Goal: Find contact information: Find contact information

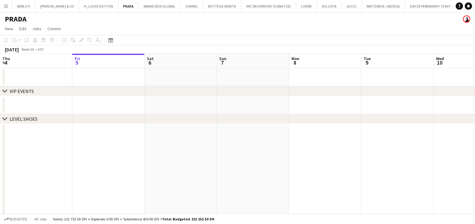
click at [7, 8] on button "Menu" at bounding box center [6, 6] width 12 height 12
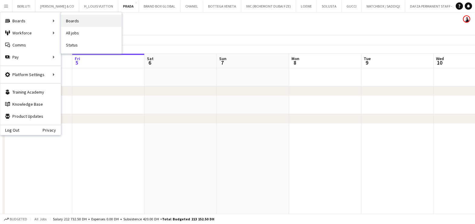
click at [80, 21] on link "Boards" at bounding box center [91, 21] width 61 height 12
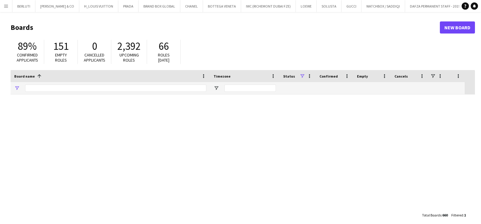
type input "****"
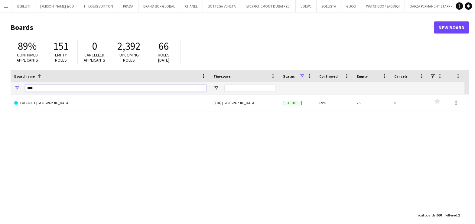
drag, startPoint x: 40, startPoint y: 86, endPoint x: 7, endPoint y: 88, distance: 33.3
click at [8, 88] on main "Boards New Board 89% Confirmed applicants 151 Empty roles 0 Cancelled applicant…" at bounding box center [237, 121] width 475 height 218
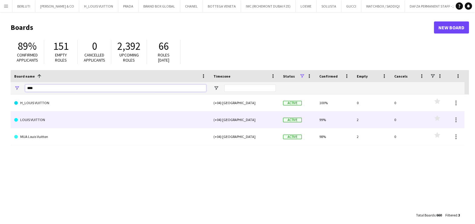
type input "****"
click at [50, 123] on link "LOUIS VUITTON" at bounding box center [110, 120] width 192 height 17
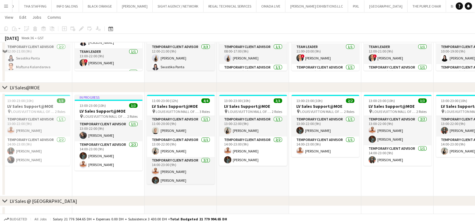
scroll to position [302, 0]
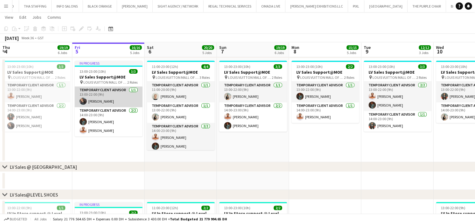
click at [100, 99] on app-card-role "Temporary Client Advisor [DATE] 13:00-22:00 (9h) [PERSON_NAME]" at bounding box center [109, 97] width 68 height 21
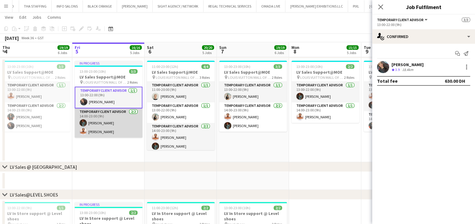
click at [108, 129] on app-card-role "Temporary Client Advisor [DATE] 14:00-23:00 (9h) [PERSON_NAME] [PERSON_NAME]" at bounding box center [109, 123] width 68 height 29
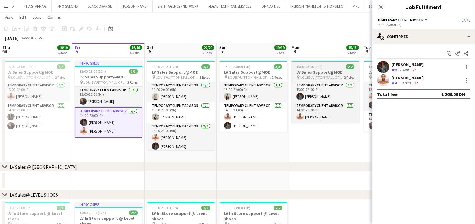
scroll to position [0, 144]
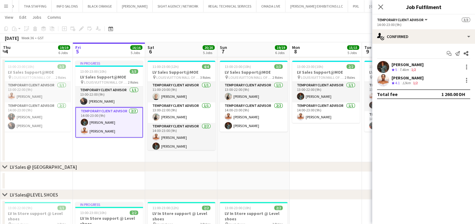
click at [404, 75] on div "[PERSON_NAME]" at bounding box center [408, 77] width 32 height 5
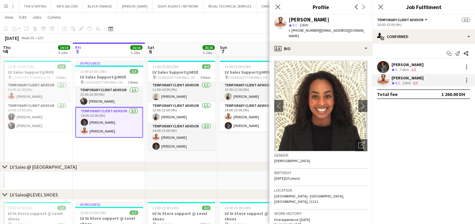
drag, startPoint x: 317, startPoint y: 31, endPoint x: 354, endPoint y: 30, distance: 36.9
click at [354, 30] on div "[PERSON_NAME] star 4.1 12km t. [PHONE_NUMBER] | [EMAIL_ADDRESS][DOMAIN_NAME]" at bounding box center [321, 28] width 103 height 27
copy span "[EMAIL_ADDRESS][DOMAIN_NAME]"
drag, startPoint x: 316, startPoint y: 32, endPoint x: 291, endPoint y: 31, distance: 24.5
click at [291, 31] on span "t. [PHONE_NUMBER]" at bounding box center [304, 30] width 31 height 5
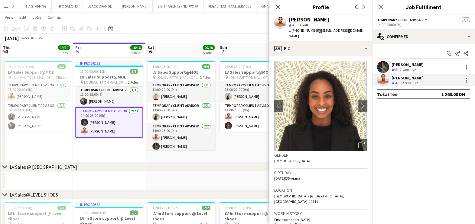
copy span "[PHONE_NUMBER]"
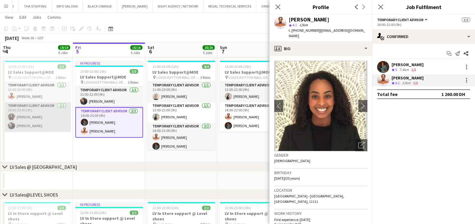
click at [31, 125] on app-card-role "Temporary Client Advisor [DATE] 14:00-23:00 (9h) [PERSON_NAME] [PERSON_NAME] Be…" at bounding box center [37, 117] width 68 height 29
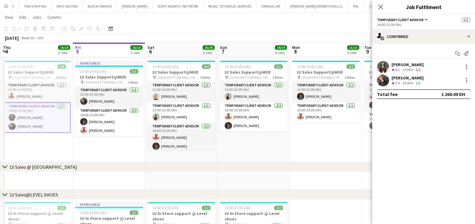
drag, startPoint x: 414, startPoint y: 62, endPoint x: 386, endPoint y: 65, distance: 28.0
click at [386, 64] on div "[PERSON_NAME] Crew rating 4.2 13.6km 1/2" at bounding box center [423, 67] width 103 height 12
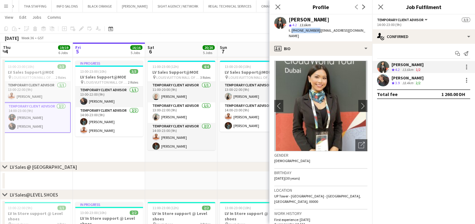
drag, startPoint x: 315, startPoint y: 30, endPoint x: 291, endPoint y: 31, distance: 24.2
click at [291, 31] on span "t. [PHONE_NUMBER]" at bounding box center [304, 30] width 31 height 5
copy span "[PHONE_NUMBER]"
drag, startPoint x: 319, startPoint y: 30, endPoint x: 363, endPoint y: 30, distance: 44.2
click at [363, 30] on div "[PERSON_NAME] star 4.2 13.6km t. [PHONE_NUMBER] | [EMAIL_ADDRESS][DOMAIN_NAME]" at bounding box center [321, 28] width 103 height 27
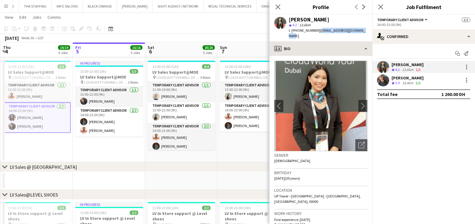
copy span "[EMAIL_ADDRESS][DOMAIN_NAME]"
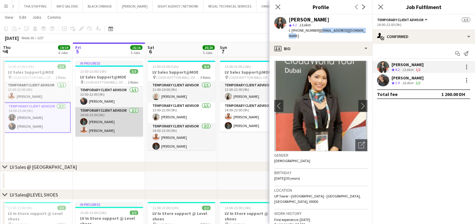
click at [113, 112] on app-card-role "Temporary Client Advisor [DATE] 14:00-23:00 (9h) [PERSON_NAME] [PERSON_NAME]" at bounding box center [109, 121] width 68 height 29
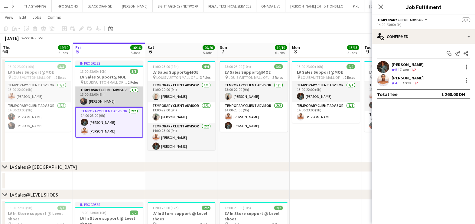
click at [117, 97] on app-card-role "Temporary Client Advisor [DATE] 13:00-22:00 (9h) [PERSON_NAME]" at bounding box center [109, 97] width 68 height 21
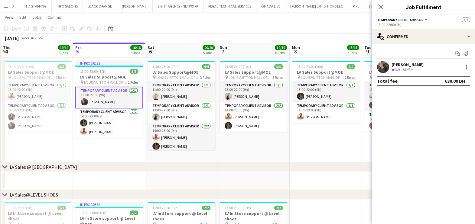
drag, startPoint x: 393, startPoint y: 65, endPoint x: 378, endPoint y: 61, distance: 15.9
click at [393, 65] on div "[PERSON_NAME]" at bounding box center [408, 64] width 32 height 5
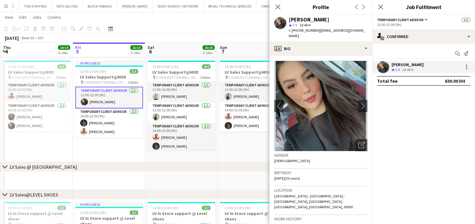
drag, startPoint x: 317, startPoint y: 31, endPoint x: 365, endPoint y: 29, distance: 47.5
click at [365, 29] on app-profile-header "[PERSON_NAME] star 3.9 18.4km t. [PHONE_NUMBER] | [EMAIL_ADDRESS][DOMAIN_NAME]" at bounding box center [321, 28] width 103 height 27
copy span "[EMAIL_ADDRESS][DOMAIN_NAME]"
drag, startPoint x: 316, startPoint y: 31, endPoint x: 291, endPoint y: 31, distance: 24.2
click at [291, 31] on div "t. [PHONE_NUMBER] | [EMAIL_ADDRESS][DOMAIN_NAME]" at bounding box center [328, 33] width 79 height 11
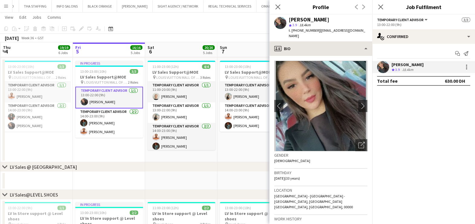
copy span "[PHONE_NUMBER]"
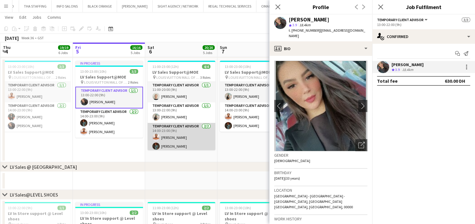
click at [182, 141] on app-card-role "Temporary Client Advisor [DATE] 14:00-23:00 (9h) [PERSON_NAME] [PERSON_NAME]" at bounding box center [182, 137] width 68 height 29
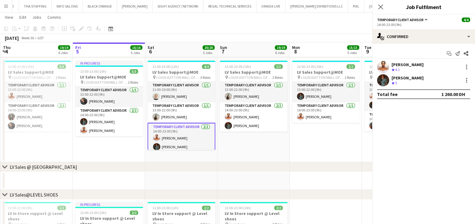
scroll to position [0, 144]
click at [398, 77] on div "[PERSON_NAME]" at bounding box center [408, 77] width 32 height 5
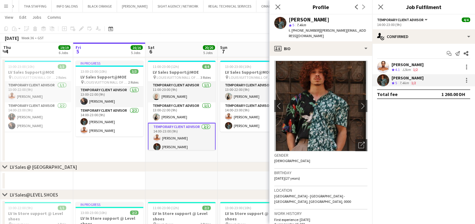
drag, startPoint x: 317, startPoint y: 32, endPoint x: 368, endPoint y: 33, distance: 50.8
click at [368, 33] on div "[PERSON_NAME] star 5 7.4km t. [PHONE_NUMBER] | [PERSON_NAME][EMAIL_ADDRESS][DOM…" at bounding box center [321, 28] width 103 height 27
drag, startPoint x: 368, startPoint y: 33, endPoint x: 338, endPoint y: 36, distance: 29.8
click at [342, 36] on div "t. [PHONE_NUMBER] | [PERSON_NAME][EMAIL_ADDRESS][DOMAIN_NAME]" at bounding box center [328, 33] width 79 height 11
drag, startPoint x: 317, startPoint y: 31, endPoint x: 337, endPoint y: 36, distance: 21.1
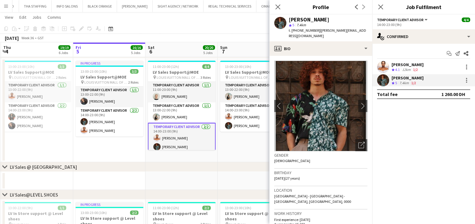
click at [337, 36] on div "t. [PHONE_NUMBER] | [PERSON_NAME][EMAIL_ADDRESS][DOMAIN_NAME]" at bounding box center [328, 33] width 79 height 11
copy span "[PERSON_NAME][EMAIL_ADDRESS][DOMAIN_NAME]"
drag, startPoint x: 295, startPoint y: 30, endPoint x: 313, endPoint y: 29, distance: 18.2
click at [313, 29] on span "t. [PHONE_NUMBER]" at bounding box center [304, 30] width 31 height 5
drag, startPoint x: 313, startPoint y: 29, endPoint x: 315, endPoint y: 33, distance: 4.5
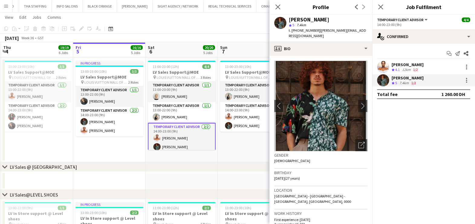
click at [315, 33] on div "t. [PHONE_NUMBER] | [PERSON_NAME][EMAIL_ADDRESS][DOMAIN_NAME]" at bounding box center [328, 33] width 79 height 11
drag, startPoint x: 316, startPoint y: 29, endPoint x: 292, endPoint y: 32, distance: 24.4
click at [292, 32] on div "t. [PHONE_NUMBER] | [PERSON_NAME][EMAIL_ADDRESS][DOMAIN_NAME]" at bounding box center [328, 33] width 79 height 11
copy span "[PHONE_NUMBER]"
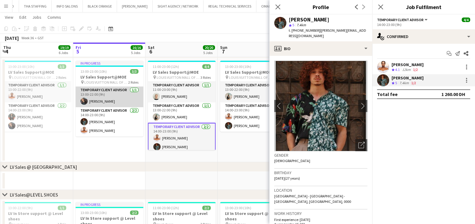
click at [119, 96] on app-card-role "Temporary Client Advisor [DATE] 13:00-22:00 (9h) [PERSON_NAME]" at bounding box center [110, 97] width 68 height 21
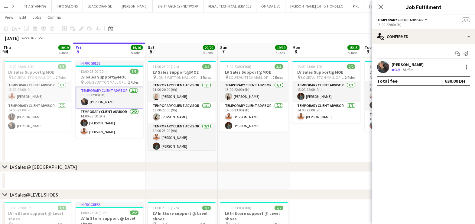
click at [394, 67] on div "Crew rating 3.9" at bounding box center [396, 69] width 9 height 5
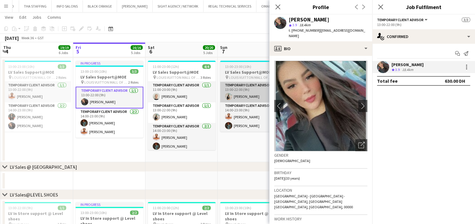
drag, startPoint x: 199, startPoint y: 97, endPoint x: 237, endPoint y: 91, distance: 38.5
click at [199, 96] on app-card-role "Temporary Client Advisor [DATE] 11:00-20:00 (9h) [PERSON_NAME]" at bounding box center [182, 92] width 68 height 21
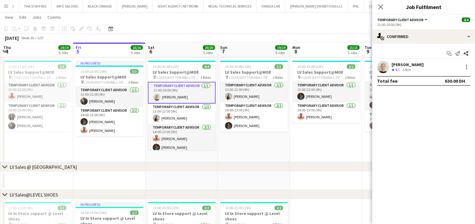
click at [390, 67] on div "[PERSON_NAME] Crew rating 4.1 12km" at bounding box center [423, 67] width 103 height 12
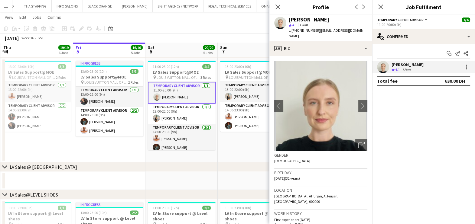
drag, startPoint x: 321, startPoint y: 32, endPoint x: 365, endPoint y: 31, distance: 43.9
click at [365, 31] on div "[PERSON_NAME] star 4.1 12km t. [PHONE_NUMBER] | [EMAIL_ADDRESS][DOMAIN_NAME]" at bounding box center [321, 28] width 103 height 27
copy span "[EMAIL_ADDRESS][DOMAIN_NAME]"
click at [314, 31] on span "t. [PHONE_NUMBER]" at bounding box center [304, 30] width 31 height 5
drag, startPoint x: 315, startPoint y: 30, endPoint x: 292, endPoint y: 31, distance: 23.0
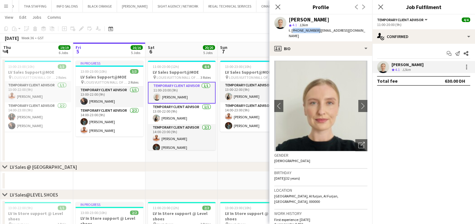
click at [292, 31] on span "t. [PHONE_NUMBER]" at bounding box center [304, 30] width 31 height 5
copy span "[PHONE_NUMBER]"
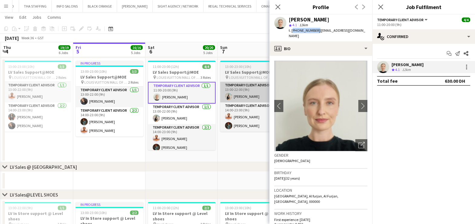
drag, startPoint x: 188, startPoint y: 116, endPoint x: 264, endPoint y: 84, distance: 83.1
click at [188, 116] on app-card-role "Temporary Client Advisor [DATE] 13:00-22:00 (9h) [PERSON_NAME]" at bounding box center [182, 114] width 68 height 21
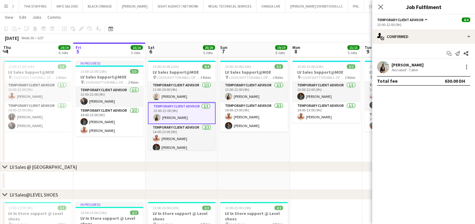
drag, startPoint x: 397, startPoint y: 66, endPoint x: 383, endPoint y: 62, distance: 14.7
click at [398, 66] on div "[PERSON_NAME]" at bounding box center [408, 64] width 32 height 5
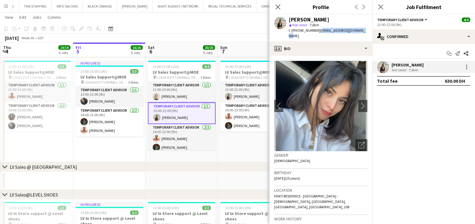
drag, startPoint x: 318, startPoint y: 31, endPoint x: 361, endPoint y: 31, distance: 42.7
click at [361, 31] on div "[PERSON_NAME] star Not rated 7.8km t. [PHONE_NUMBER] | [EMAIL_ADDRESS][DOMAIN_N…" at bounding box center [321, 28] width 103 height 27
drag, startPoint x: 315, startPoint y: 32, endPoint x: 291, endPoint y: 30, distance: 23.7
click at [291, 30] on span "t. [PHONE_NUMBER]" at bounding box center [304, 30] width 31 height 5
drag, startPoint x: 318, startPoint y: 29, endPoint x: 360, endPoint y: 31, distance: 42.4
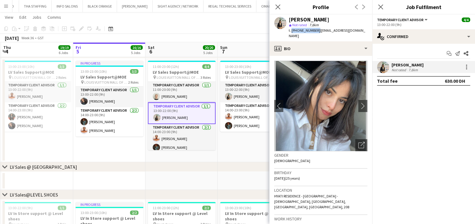
click at [360, 31] on div "[PERSON_NAME] star Not rated 7.8km t. [PHONE_NUMBER] | [EMAIL_ADDRESS][DOMAIN_N…" at bounding box center [321, 28] width 103 height 27
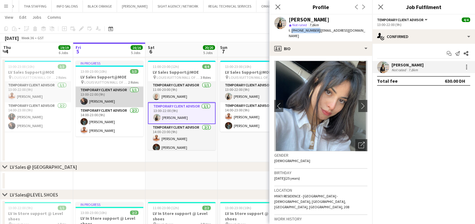
drag, startPoint x: 92, startPoint y: 98, endPoint x: 103, endPoint y: 97, distance: 11.0
click at [92, 97] on app-card-role "Temporary Client Advisor [DATE] 13:00-22:00 (9h) [PERSON_NAME]" at bounding box center [110, 97] width 68 height 21
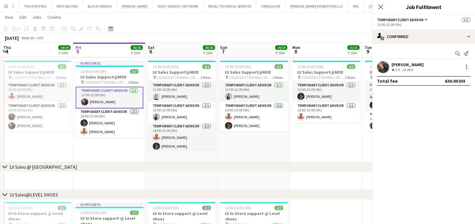
scroll to position [0, 143]
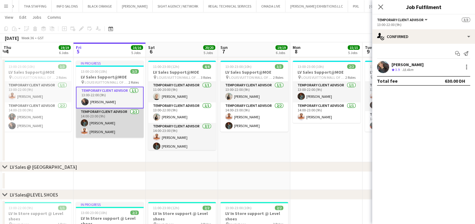
click at [89, 122] on app-card-role "Temporary Client Advisor [DATE] 14:00-23:00 (9h) [PERSON_NAME] [PERSON_NAME]" at bounding box center [110, 123] width 68 height 29
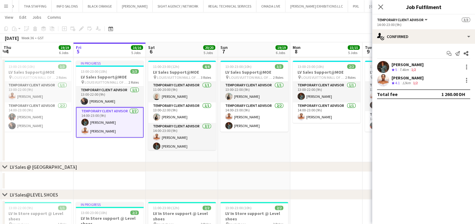
click at [395, 77] on div "[PERSON_NAME]" at bounding box center [408, 77] width 32 height 5
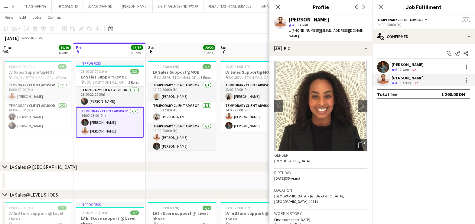
drag, startPoint x: 316, startPoint y: 29, endPoint x: 361, endPoint y: 30, distance: 44.5
click at [361, 30] on app-profile-header "[PERSON_NAME] star 4.1 12km t. [PHONE_NUMBER] | [EMAIL_ADDRESS][DOMAIN_NAME]" at bounding box center [321, 28] width 103 height 27
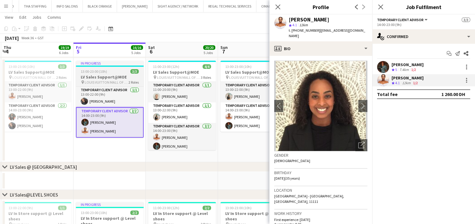
click at [113, 181] on app-date-cell at bounding box center [110, 181] width 72 height 18
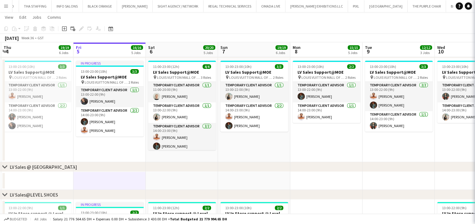
scroll to position [0, 143]
drag, startPoint x: 111, startPoint y: 28, endPoint x: 129, endPoint y: 44, distance: 24.2
click at [111, 28] on icon "Date picker" at bounding box center [110, 28] width 5 height 5
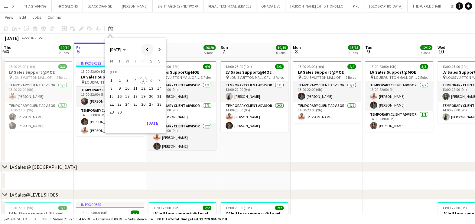
click at [150, 47] on span "Previous month" at bounding box center [147, 50] width 12 height 12
click at [149, 48] on span "Previous month" at bounding box center [147, 50] width 12 height 12
click at [147, 51] on span "Previous month" at bounding box center [147, 50] width 12 height 12
drag, startPoint x: 145, startPoint y: 48, endPoint x: 146, endPoint y: 54, distance: 5.3
click at [146, 48] on span "Previous month" at bounding box center [147, 50] width 12 height 12
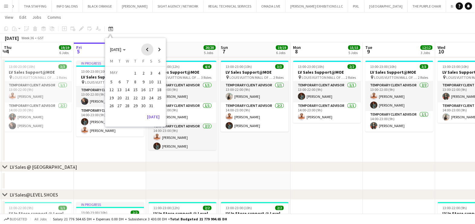
click at [149, 96] on span "24" at bounding box center [151, 97] width 7 height 7
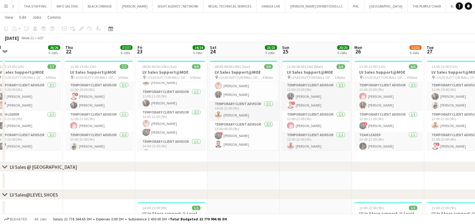
scroll to position [0, 174]
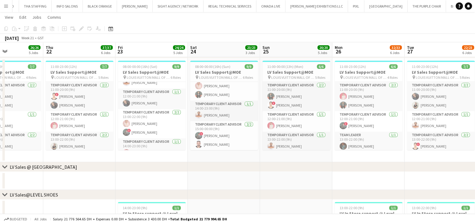
drag, startPoint x: 183, startPoint y: 112, endPoint x: 220, endPoint y: 112, distance: 36.9
click at [220, 112] on app-calendar-viewport "Mon 19 26/26 5 Jobs Tue 20 25/26 6 Jobs Wed 21 26/26 5 Jobs Thu 22 37/37 6 Jobs…" at bounding box center [237, 173] width 475 height 904
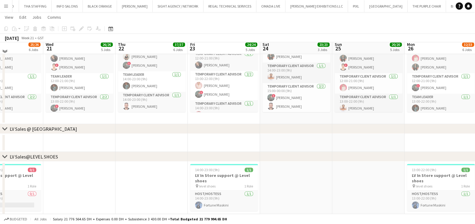
scroll to position [302, 0]
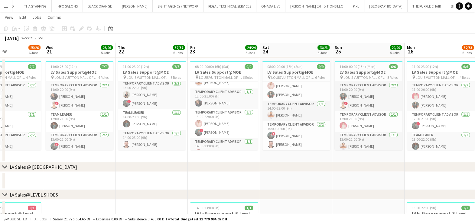
click at [116, 127] on app-calendar-viewport "Sun 18 17/20 4 Jobs Mon 19 26/26 5 Jobs Tue 20 25/26 6 Jobs Wed 21 26/26 5 Jobs…" at bounding box center [237, 173] width 475 height 904
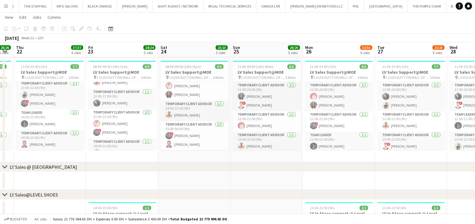
drag, startPoint x: 139, startPoint y: 126, endPoint x: 259, endPoint y: 118, distance: 119.7
click at [258, 118] on app-calendar-viewport "Mon 19 26/26 5 Jobs Tue 20 25/26 6 Jobs Wed 21 26/26 5 Jobs Thu 22 37/37 6 Jobs…" at bounding box center [237, 173] width 475 height 904
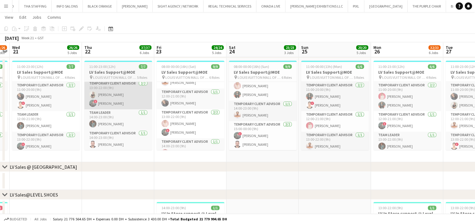
click at [46, 103] on app-card-role "Temporary Client Advisor [DATE] 11:00-20:00 (9h) [PERSON_NAME] ! [PERSON_NAME]" at bounding box center [46, 96] width 68 height 29
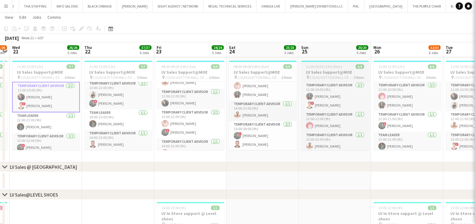
scroll to position [0, 135]
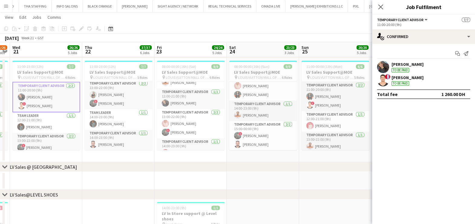
click at [390, 78] on div "! [PERSON_NAME] To be paid" at bounding box center [423, 80] width 103 height 12
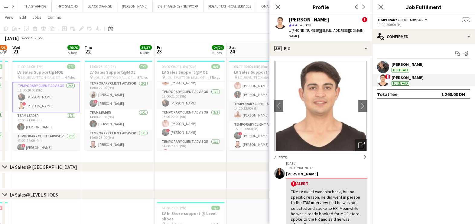
drag, startPoint x: 317, startPoint y: 30, endPoint x: 357, endPoint y: 29, distance: 39.6
click at [357, 29] on div "[PERSON_NAME] ! star 4.4 28.1km t. [PHONE_NUMBER] | [EMAIL_ADDRESS][DOMAIN_NAME]" at bounding box center [321, 28] width 103 height 27
drag, startPoint x: 314, startPoint y: 30, endPoint x: 291, endPoint y: 30, distance: 22.4
click at [291, 30] on span "t. [PHONE_NUMBER]" at bounding box center [304, 30] width 31 height 5
click at [113, 28] on div "Date picker" at bounding box center [110, 28] width 7 height 7
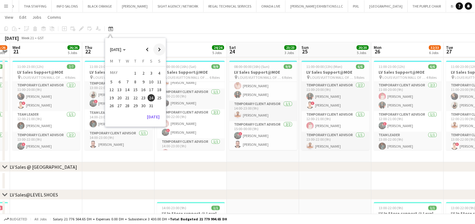
click at [158, 44] on span "Next month" at bounding box center [159, 50] width 12 height 12
click at [163, 49] on span "Next month" at bounding box center [159, 50] width 12 height 12
click at [148, 82] on span "6" at bounding box center [151, 80] width 7 height 7
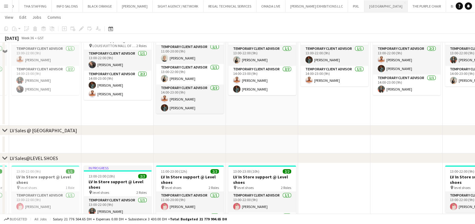
scroll to position [302, 0]
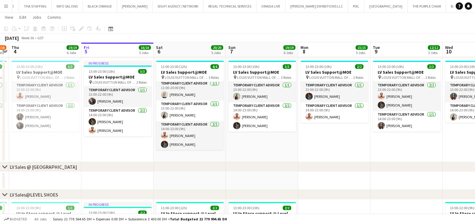
click at [8, 9] on button "Menu" at bounding box center [6, 6] width 12 height 12
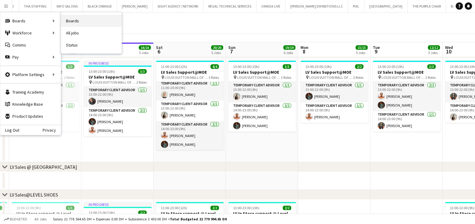
click at [84, 18] on link "Boards" at bounding box center [91, 21] width 61 height 12
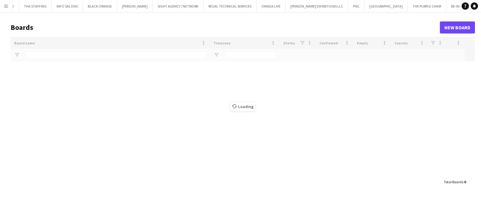
type input "****"
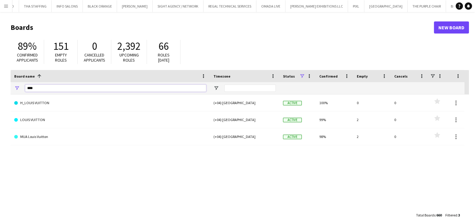
click at [0, 80] on html "Menu Boards Boards Boards All jobs Status Workforce Workforce My Workforce Recr…" at bounding box center [237, 115] width 475 height 231
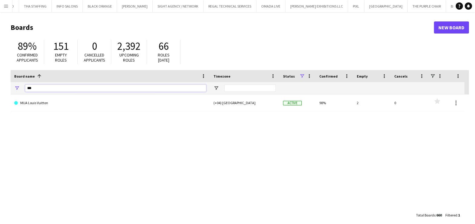
type input "***"
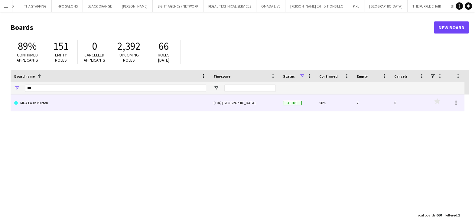
click at [56, 101] on link "MUA Louis Vuitton" at bounding box center [110, 103] width 192 height 17
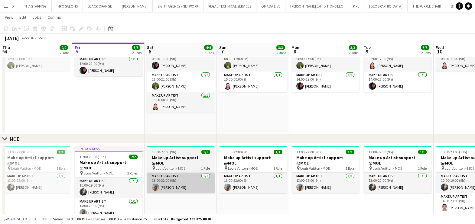
scroll to position [63, 0]
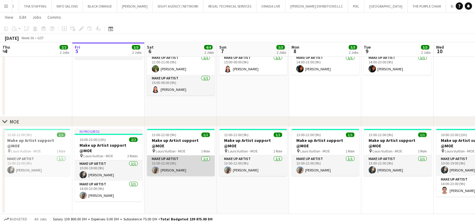
click at [177, 163] on app-card-role "Make up artist [DATE] 13:00-22:00 (9h) [PERSON_NAME]" at bounding box center [181, 166] width 68 height 21
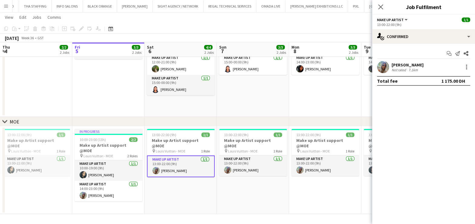
click at [398, 62] on div "[PERSON_NAME]" at bounding box center [408, 64] width 32 height 5
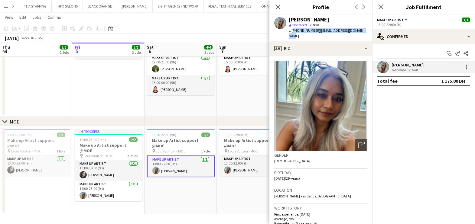
drag, startPoint x: 292, startPoint y: 31, endPoint x: 364, endPoint y: 29, distance: 72.4
click at [364, 29] on div "[PERSON_NAME] star Not rated 7.1km t. [PHONE_NUMBER] | [EMAIL_ADDRESS][DOMAIN_N…" at bounding box center [321, 28] width 103 height 27
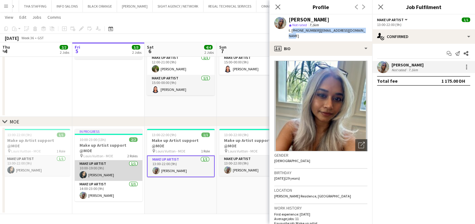
click at [114, 166] on app-card-role "Make up artist [DATE] 10:00-19:00 (9h) [PERSON_NAME]" at bounding box center [109, 171] width 68 height 21
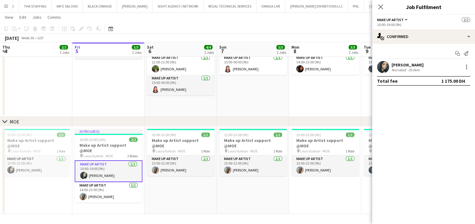
click at [411, 68] on div "20.6km" at bounding box center [415, 70] width 14 height 5
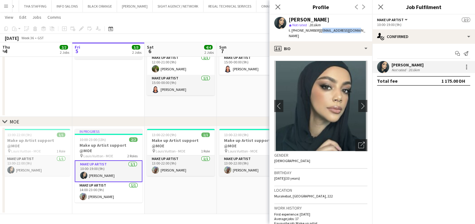
drag, startPoint x: 319, startPoint y: 31, endPoint x: 354, endPoint y: 30, distance: 34.8
click at [354, 30] on span "| [EMAIL_ADDRESS][DOMAIN_NAME]" at bounding box center [327, 33] width 77 height 10
drag, startPoint x: 315, startPoint y: 29, endPoint x: 291, endPoint y: 32, distance: 23.5
click at [291, 32] on span "t. [PHONE_NUMBER]" at bounding box center [304, 30] width 31 height 5
click at [224, 187] on app-date-cell "13:00-22:00 (9h) 1/1 Make up Artist support @MOE pin Louis Vuitton - MOE 1 Role…" at bounding box center [253, 171] width 72 height 88
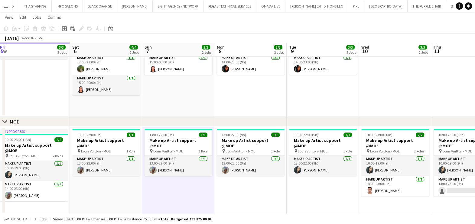
drag, startPoint x: 172, startPoint y: 181, endPoint x: 299, endPoint y: 182, distance: 126.5
click at [169, 182] on app-calendar-viewport "Tue 2 3/3 2 Jobs Wed 3 2/2 2 Jobs Thu 4 2/2 2 Jobs Fri 5 3/3 2 Jobs Sat 6 4/4 2…" at bounding box center [237, 88] width 475 height 254
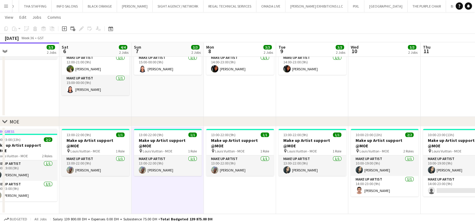
drag, startPoint x: 250, startPoint y: 182, endPoint x: 254, endPoint y: 188, distance: 7.4
click at [219, 184] on app-calendar-viewport "Tue 2 3/3 2 Jobs Wed 3 2/2 2 Jobs Thu 4 2/2 2 Jobs Fri 5 3/3 2 Jobs Sat 6 4/4 2…" at bounding box center [237, 88] width 475 height 254
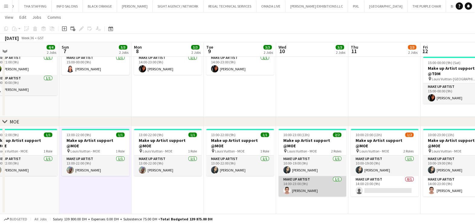
click at [323, 183] on app-card-role "Make up artist [DATE] 14:00-23:00 (9h) [PERSON_NAME]" at bounding box center [313, 186] width 68 height 21
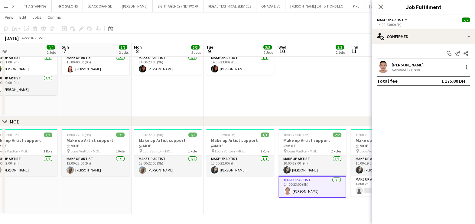
click at [421, 65] on div "[PERSON_NAME]" at bounding box center [408, 64] width 32 height 5
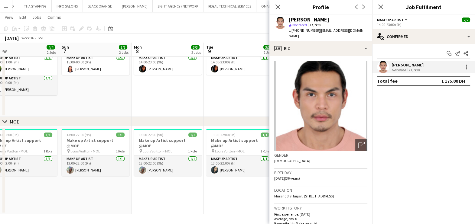
drag, startPoint x: 317, startPoint y: 32, endPoint x: 362, endPoint y: 34, distance: 44.8
click at [362, 34] on div "t. [PHONE_NUMBER] | [EMAIL_ADDRESS][DOMAIN_NAME]" at bounding box center [328, 33] width 79 height 11
drag, startPoint x: 290, startPoint y: 31, endPoint x: 316, endPoint y: 31, distance: 25.1
click at [316, 31] on span "t. [PHONE_NUMBER]" at bounding box center [304, 30] width 31 height 5
